Goal: Transaction & Acquisition: Purchase product/service

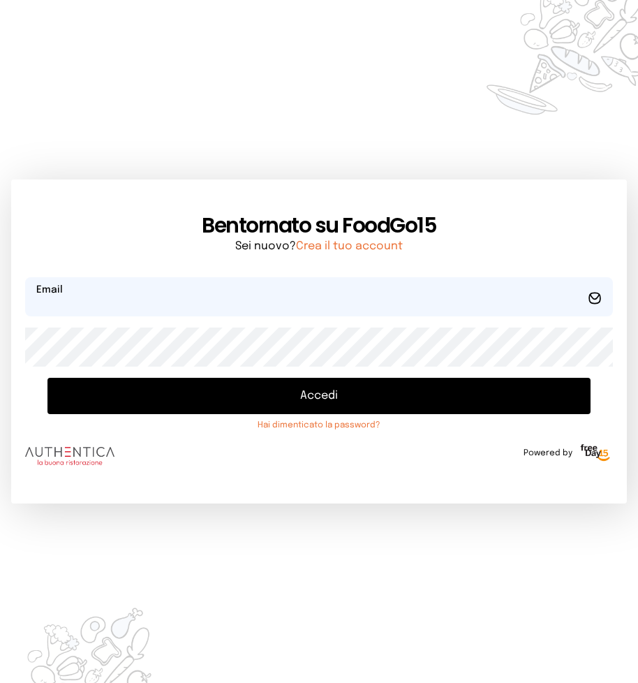
type input "**********"
click at [255, 389] on button "Accedi" at bounding box center [318, 396] width 543 height 36
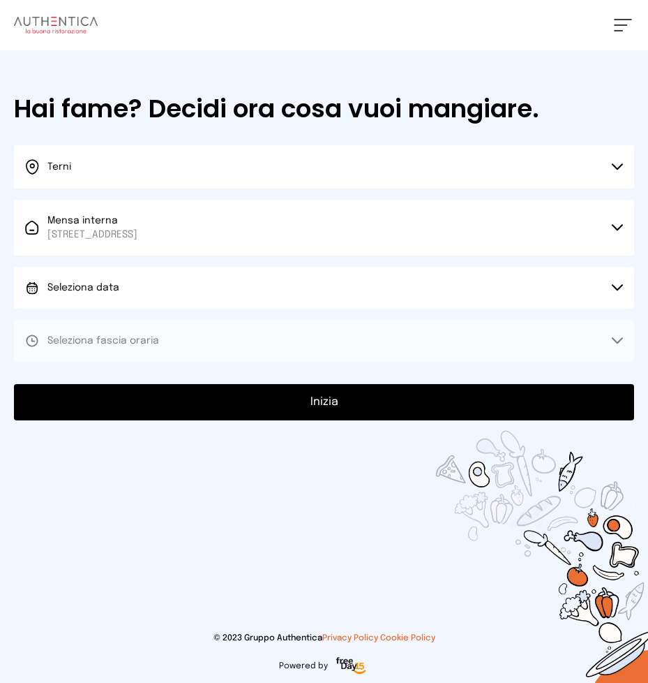
click at [218, 297] on button "Seleziona data" at bounding box center [324, 288] width 621 height 42
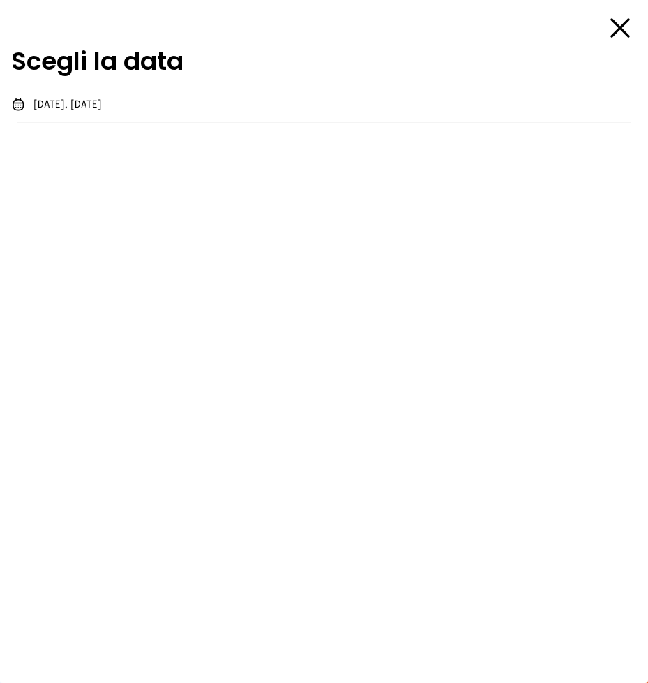
click at [209, 329] on div "Scegli la data [DATE], [DATE]" at bounding box center [324, 341] width 648 height 683
click at [142, 110] on li "[DATE], [DATE]" at bounding box center [324, 105] width 648 height 36
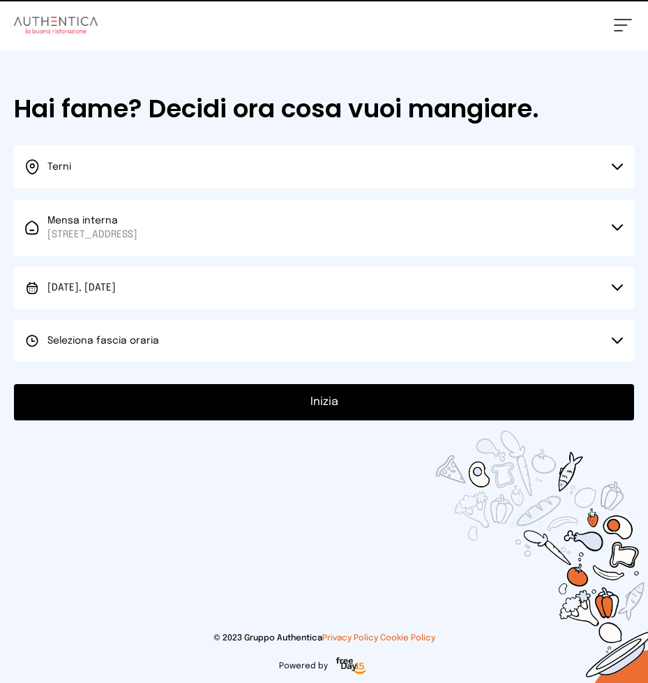
click at [173, 343] on button "Seleziona fascia oraria" at bounding box center [324, 341] width 621 height 42
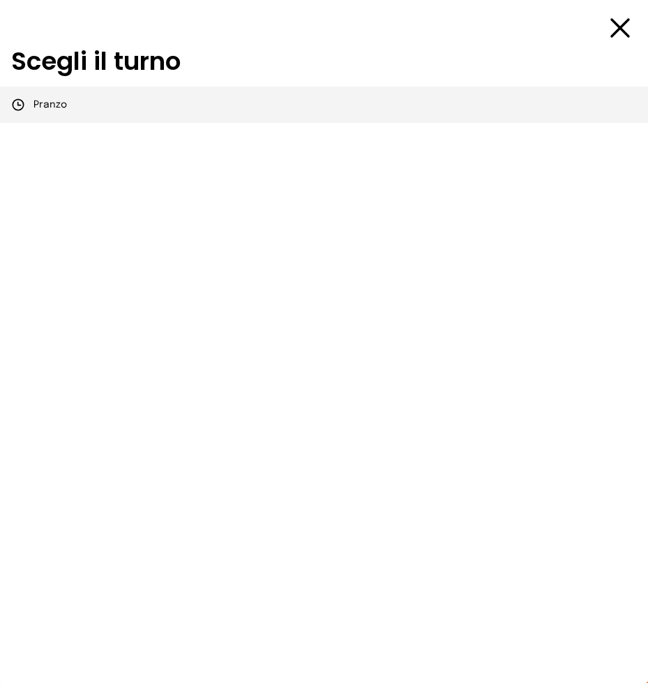
click at [126, 113] on li "Pranzo" at bounding box center [324, 105] width 648 height 36
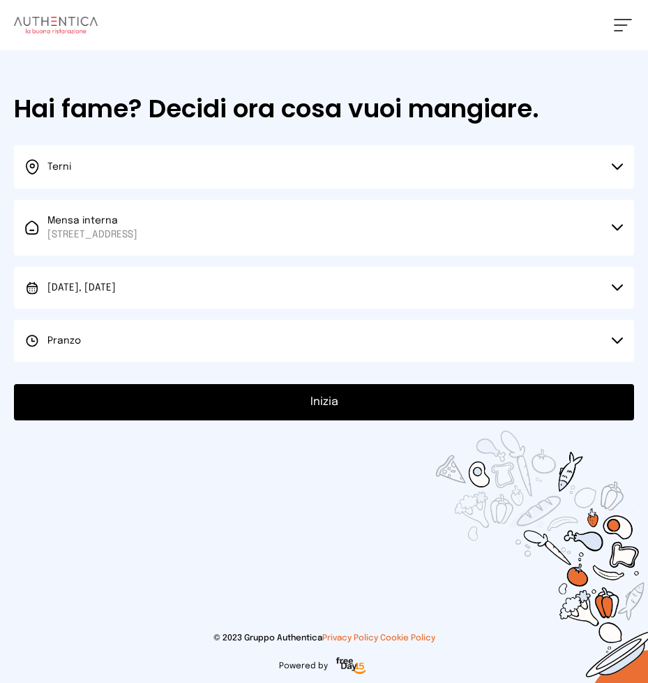
click at [179, 395] on button "Inizia" at bounding box center [324, 402] width 621 height 36
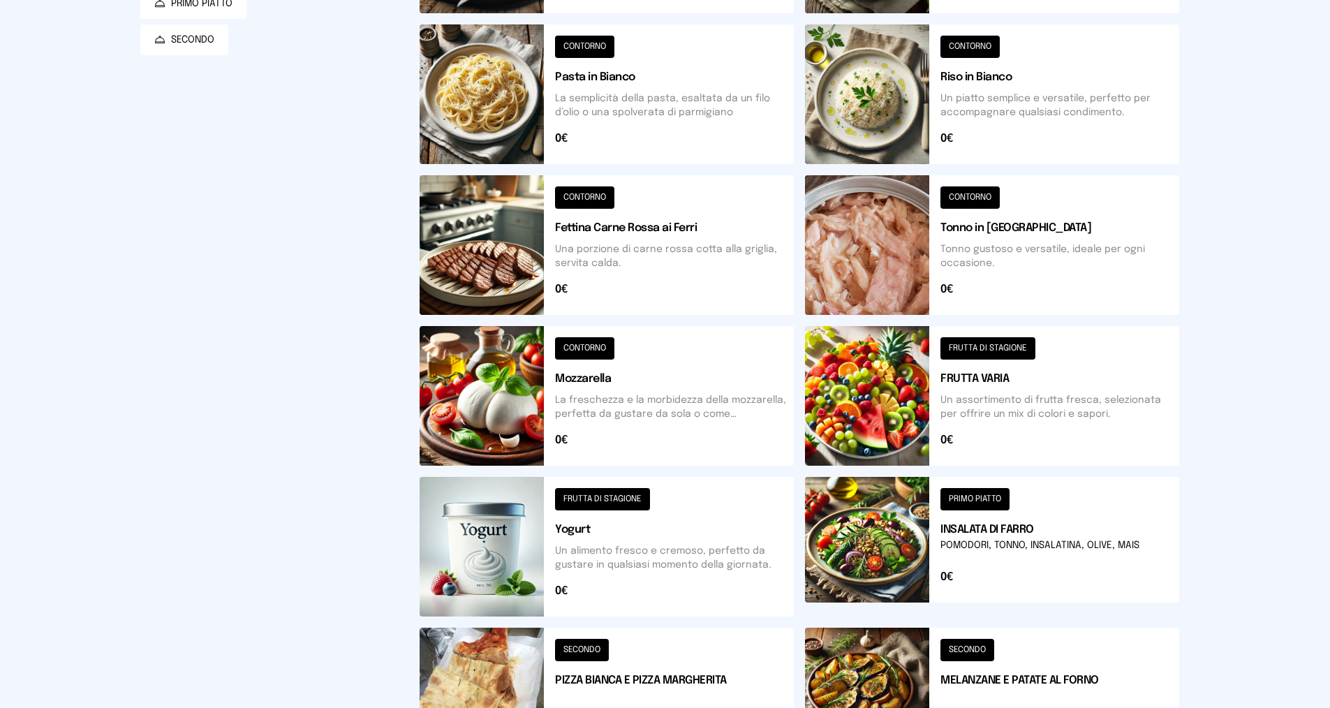
scroll to position [126, 0]
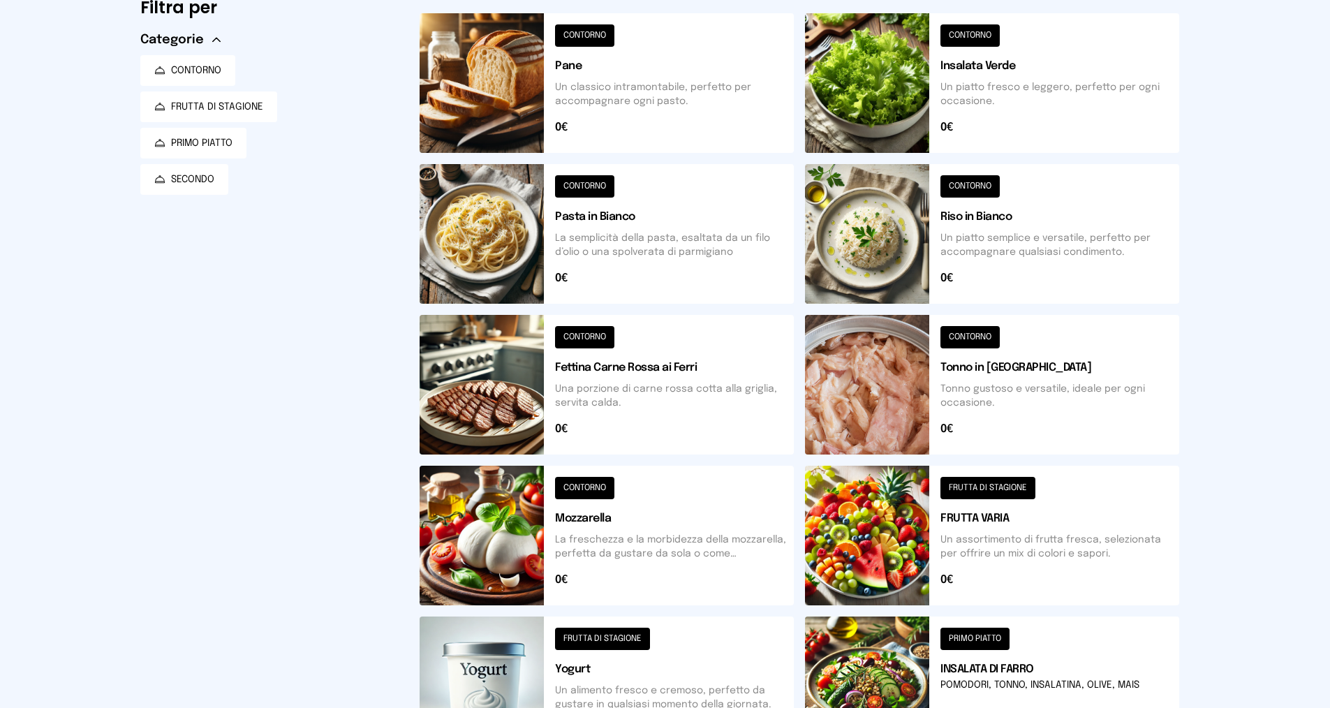
click at [648, 246] on button at bounding box center [992, 234] width 374 height 140
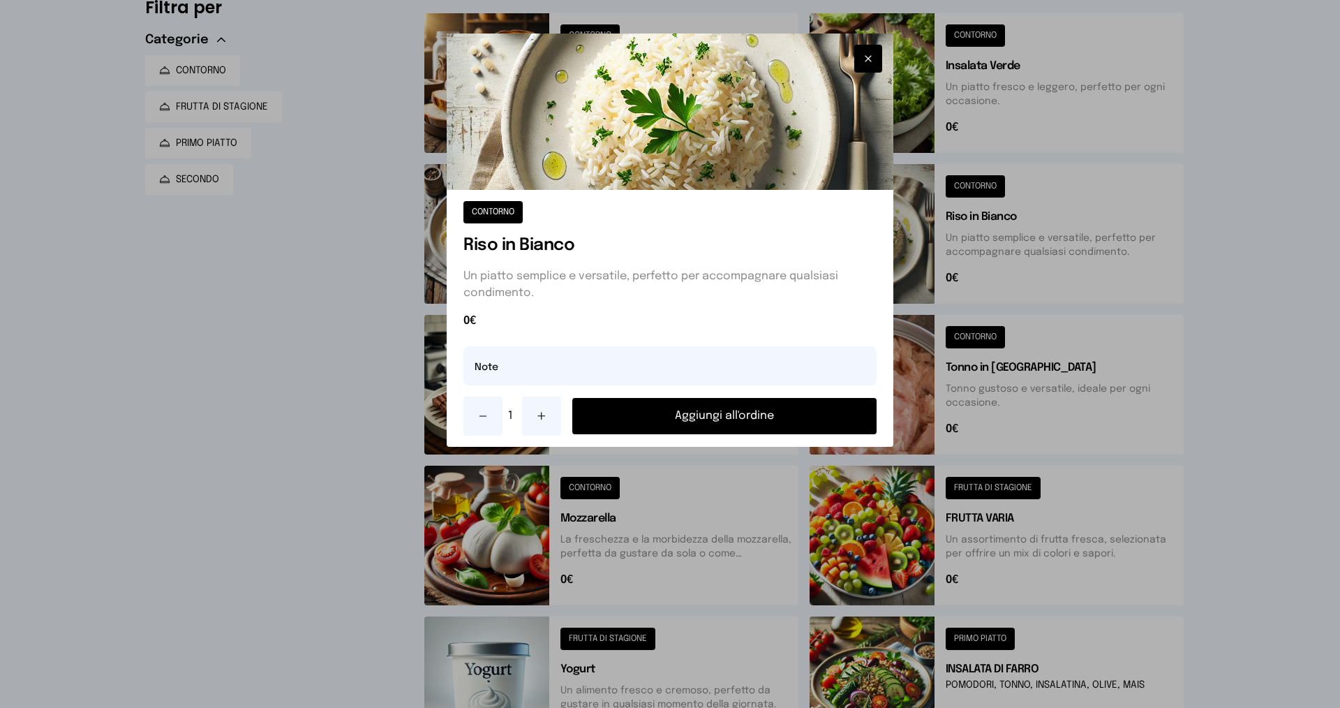
click at [648, 426] on button "Aggiungi all'ordine" at bounding box center [724, 416] width 304 height 36
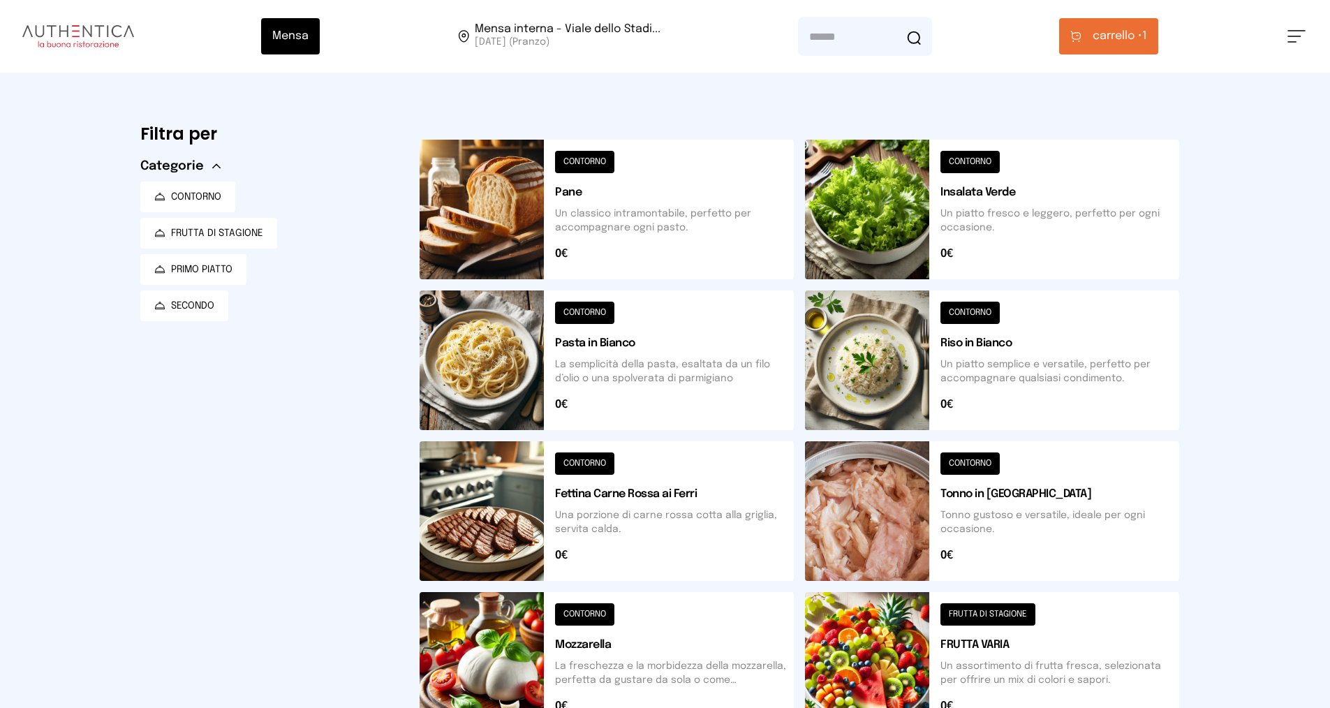
scroll to position [209, 0]
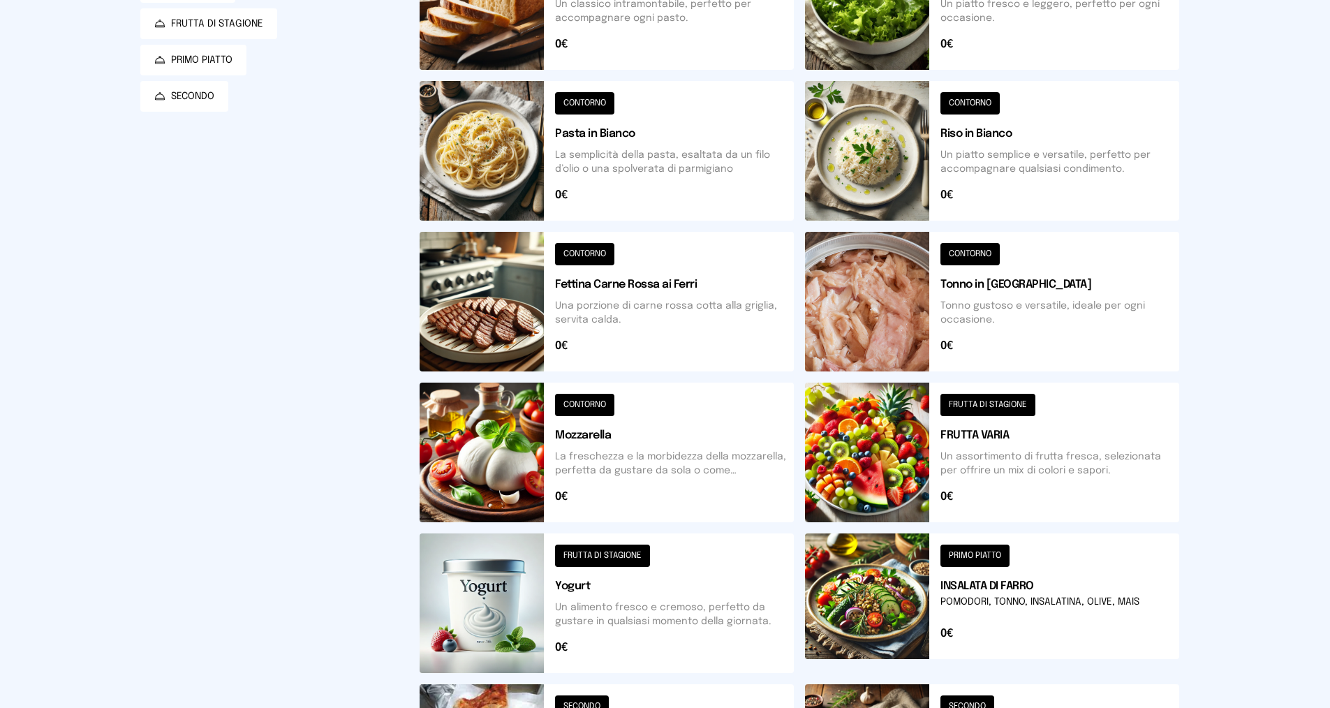
click at [648, 454] on button at bounding box center [992, 452] width 374 height 140
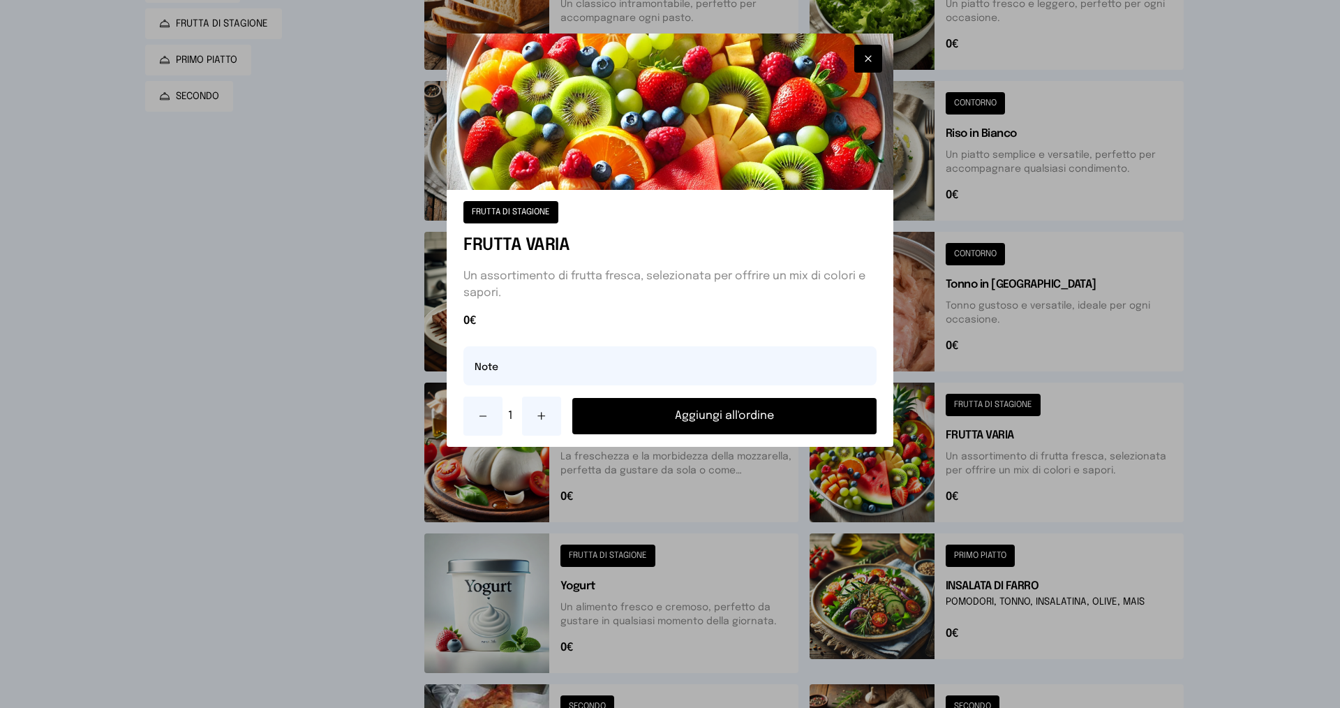
drag, startPoint x: 541, startPoint y: 411, endPoint x: 651, endPoint y: 410, distance: 110.3
click at [541, 410] on icon at bounding box center [541, 415] width 11 height 11
click at [648, 412] on button "Aggiungi all'ordine" at bounding box center [724, 416] width 304 height 36
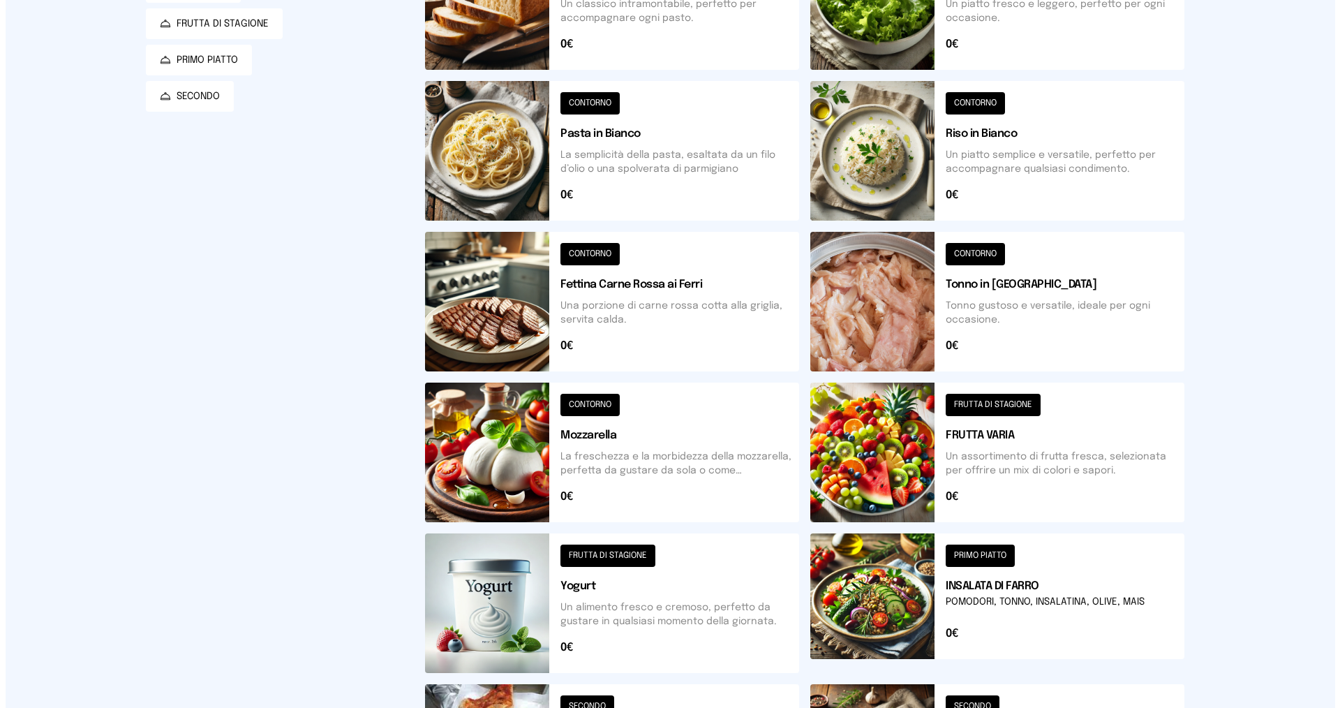
scroll to position [0, 0]
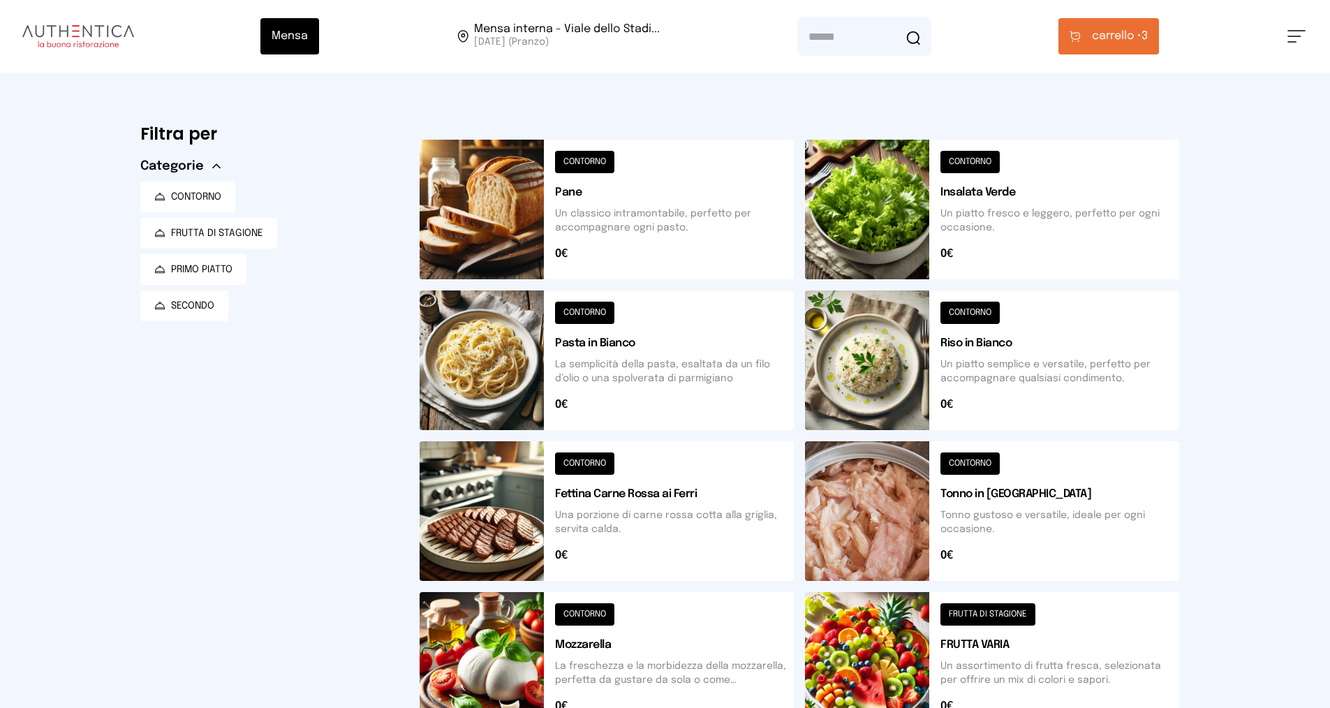
click at [648, 43] on span "carrello •" at bounding box center [1117, 36] width 50 height 17
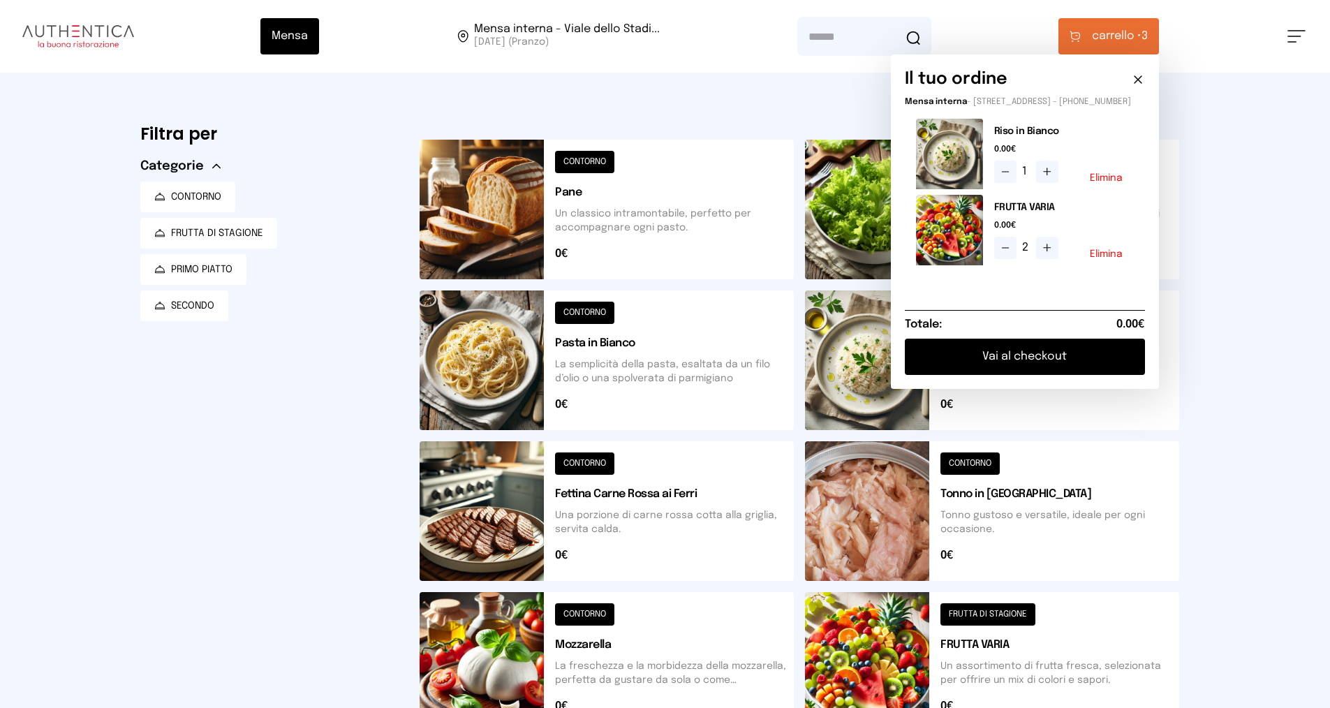
click at [648, 356] on button "Vai al checkout" at bounding box center [1025, 357] width 240 height 36
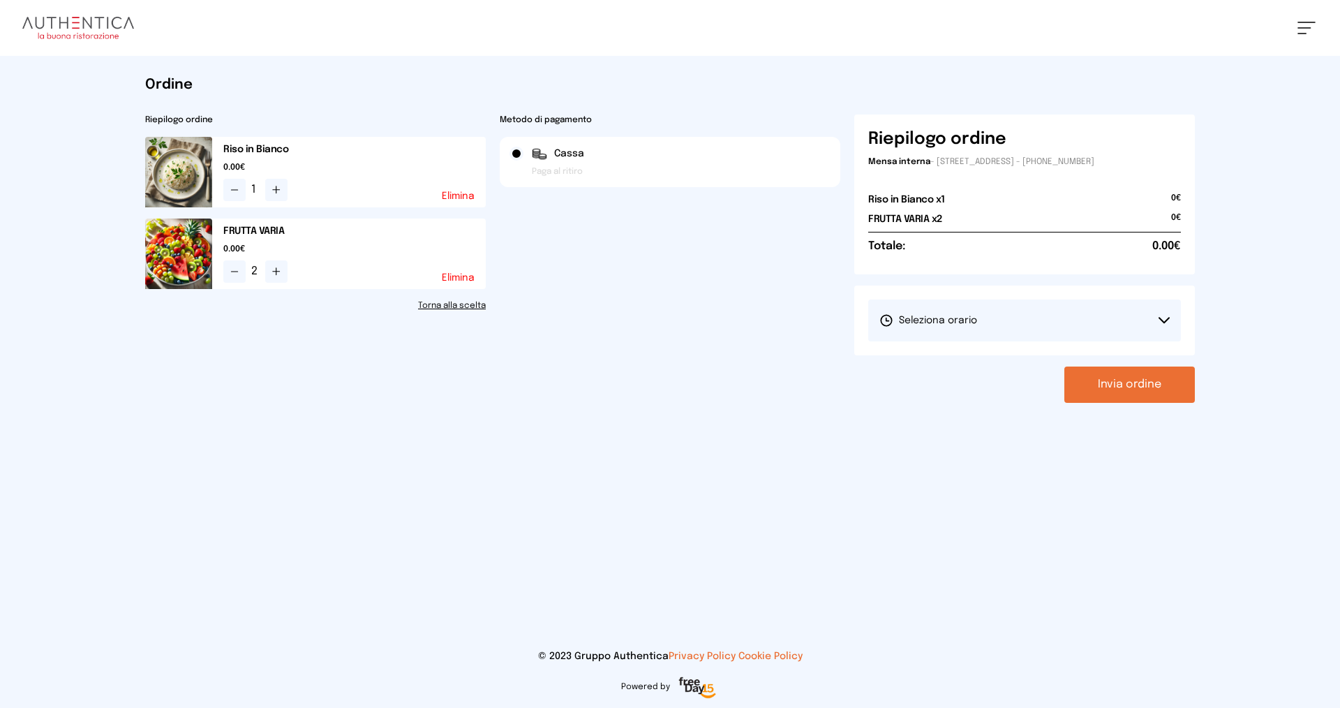
click at [648, 322] on span "Seleziona orario" at bounding box center [928, 320] width 98 height 14
click at [648, 362] on span "1° Turno (13:00 - 15:00)" at bounding box center [931, 359] width 105 height 14
click at [648, 376] on button "Invia ordine" at bounding box center [1129, 384] width 131 height 36
